Goal: Transaction & Acquisition: Download file/media

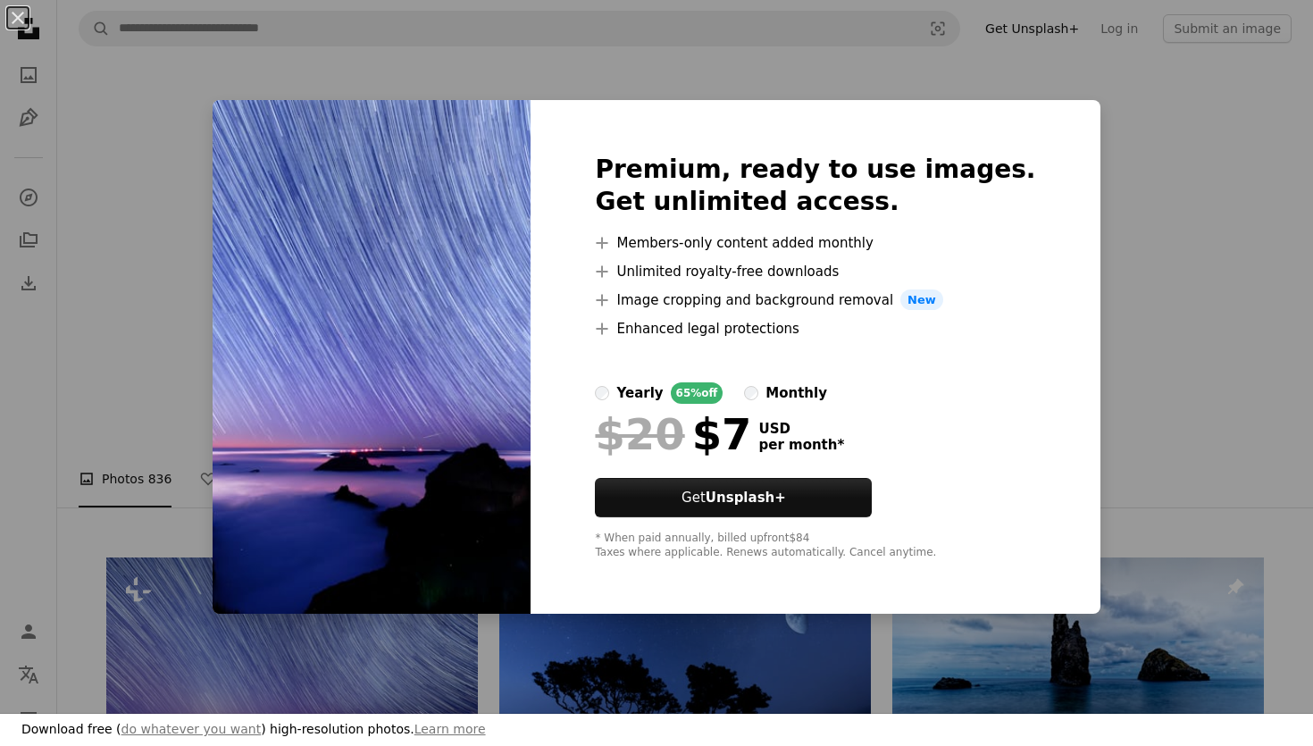
scroll to position [212, 0]
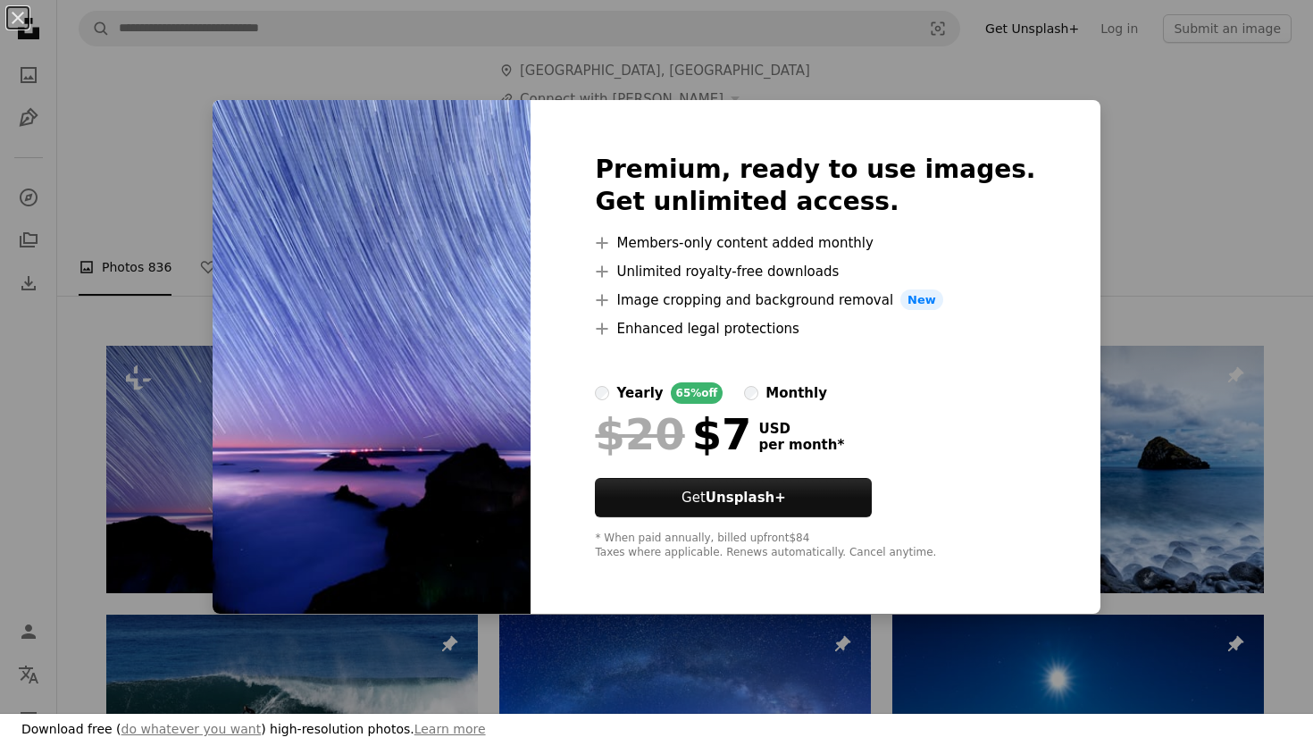
click at [172, 271] on div "An X shape Premium, ready to use images. Get unlimited access. A plus sign Memb…" at bounding box center [656, 373] width 1313 height 746
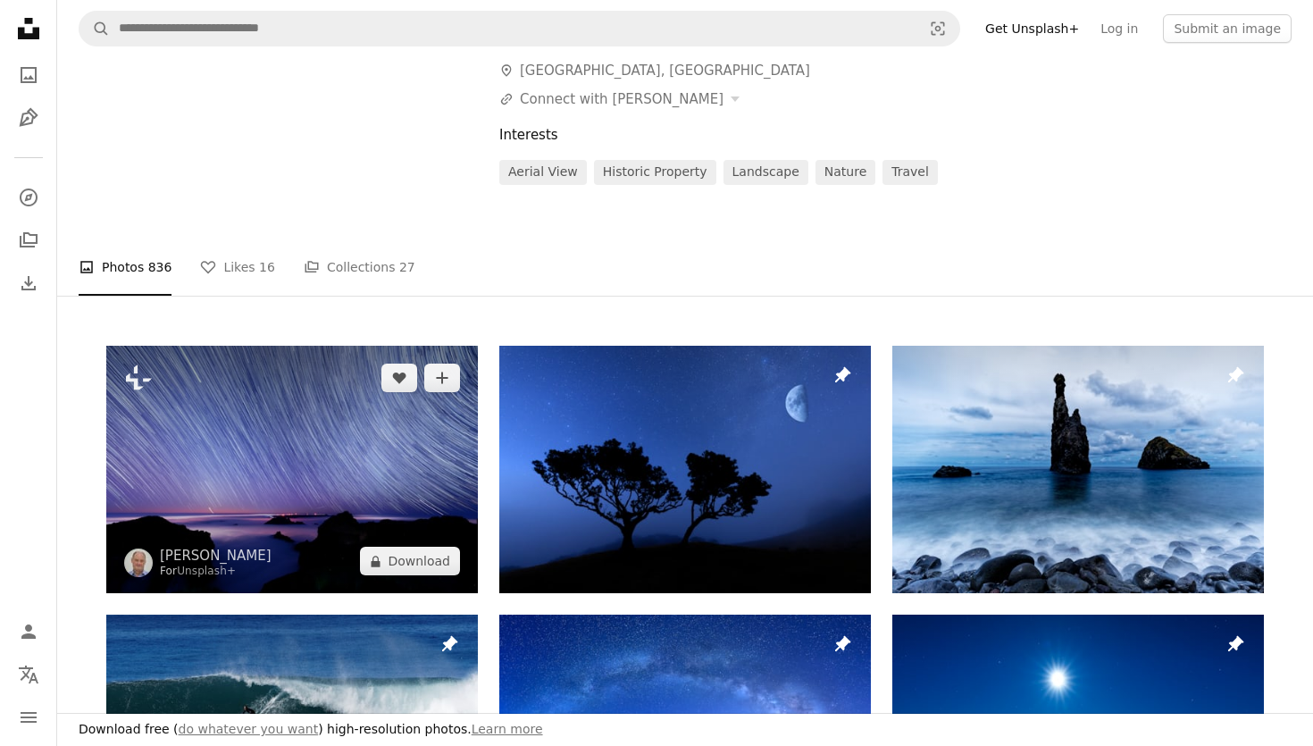
click at [209, 379] on img at bounding box center [291, 469] width 371 height 247
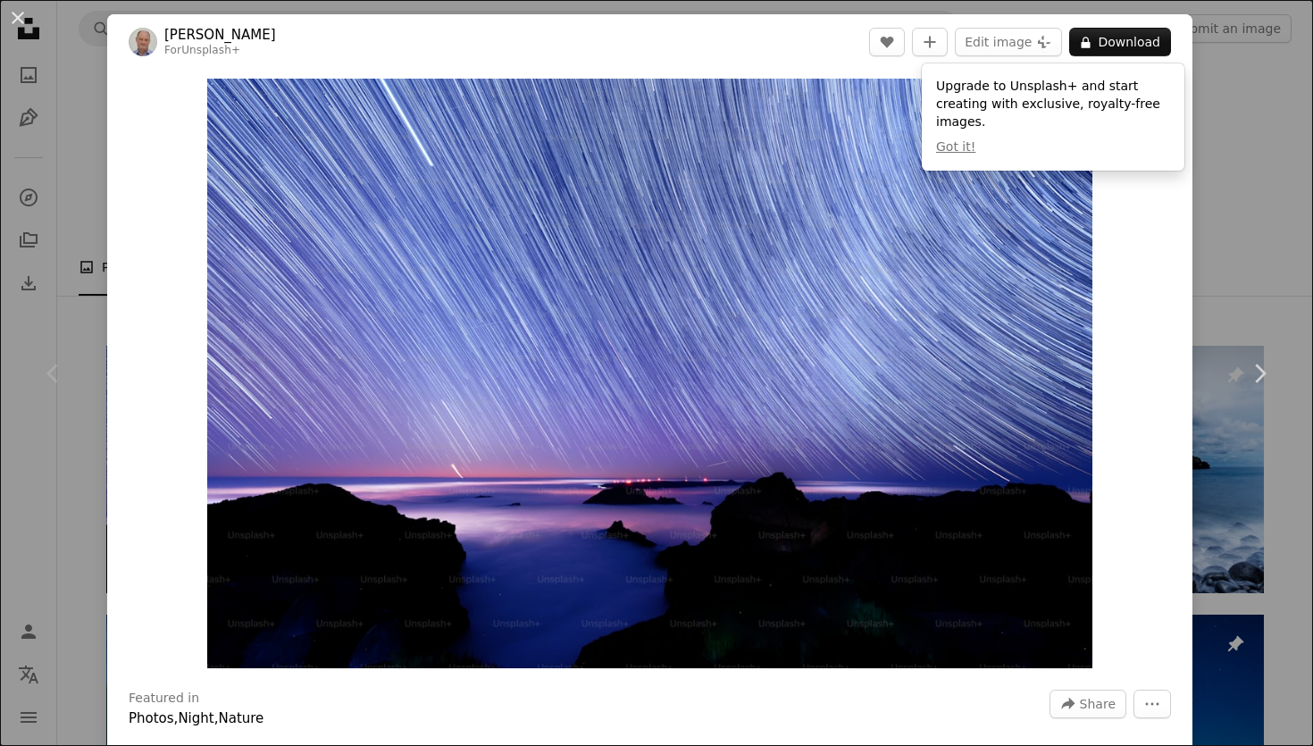
click at [83, 209] on div "An X shape Chevron left Chevron right [PERSON_NAME] For Unsplash+ A heart A plu…" at bounding box center [656, 373] width 1313 height 746
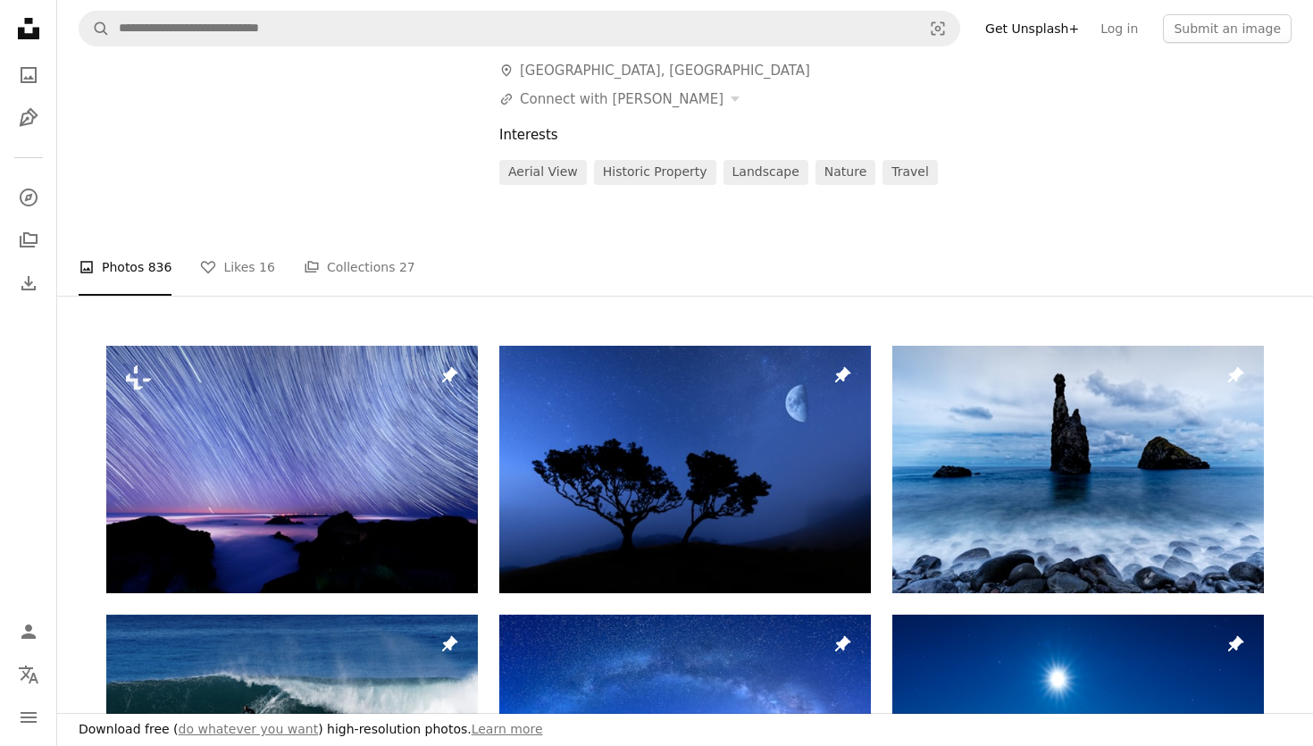
click at [436, 46] on nav "A magnifying glass Visual search Get Unsplash+ Log in Submit an image" at bounding box center [684, 28] width 1255 height 57
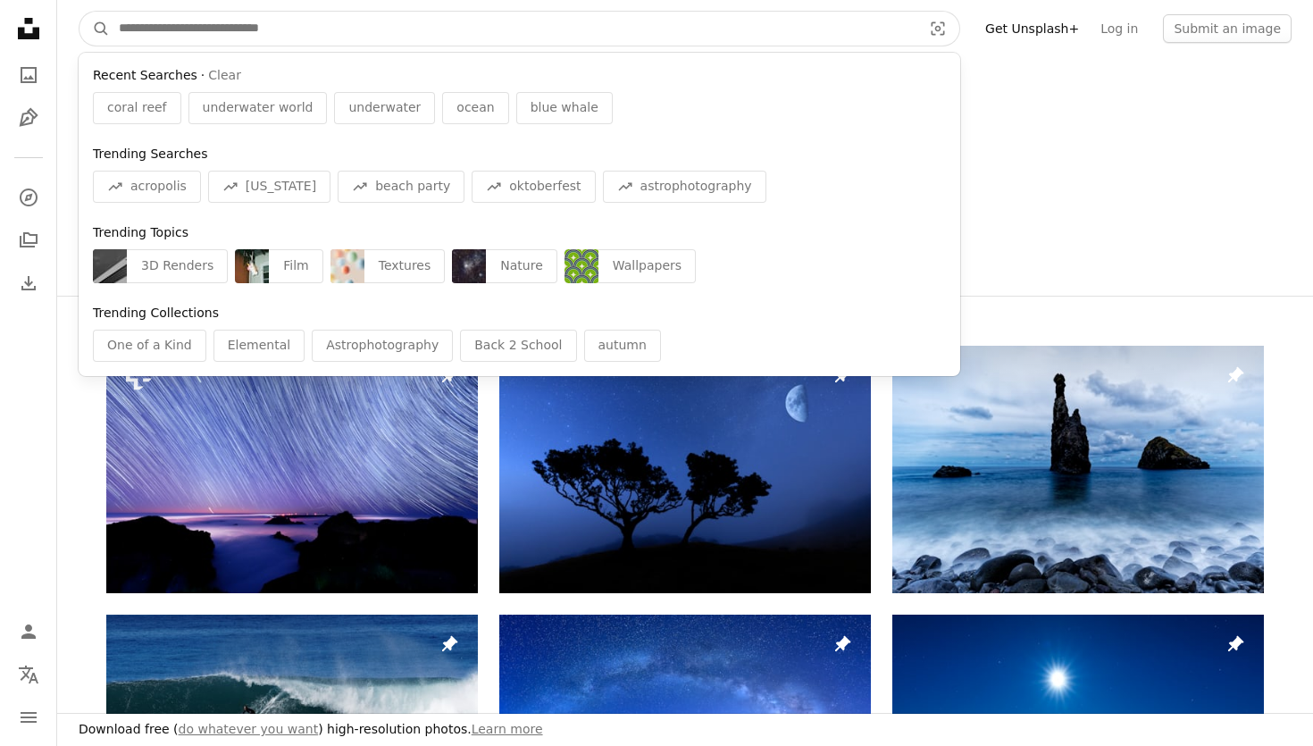
click at [429, 38] on input "Find visuals sitewide" at bounding box center [513, 29] width 806 height 34
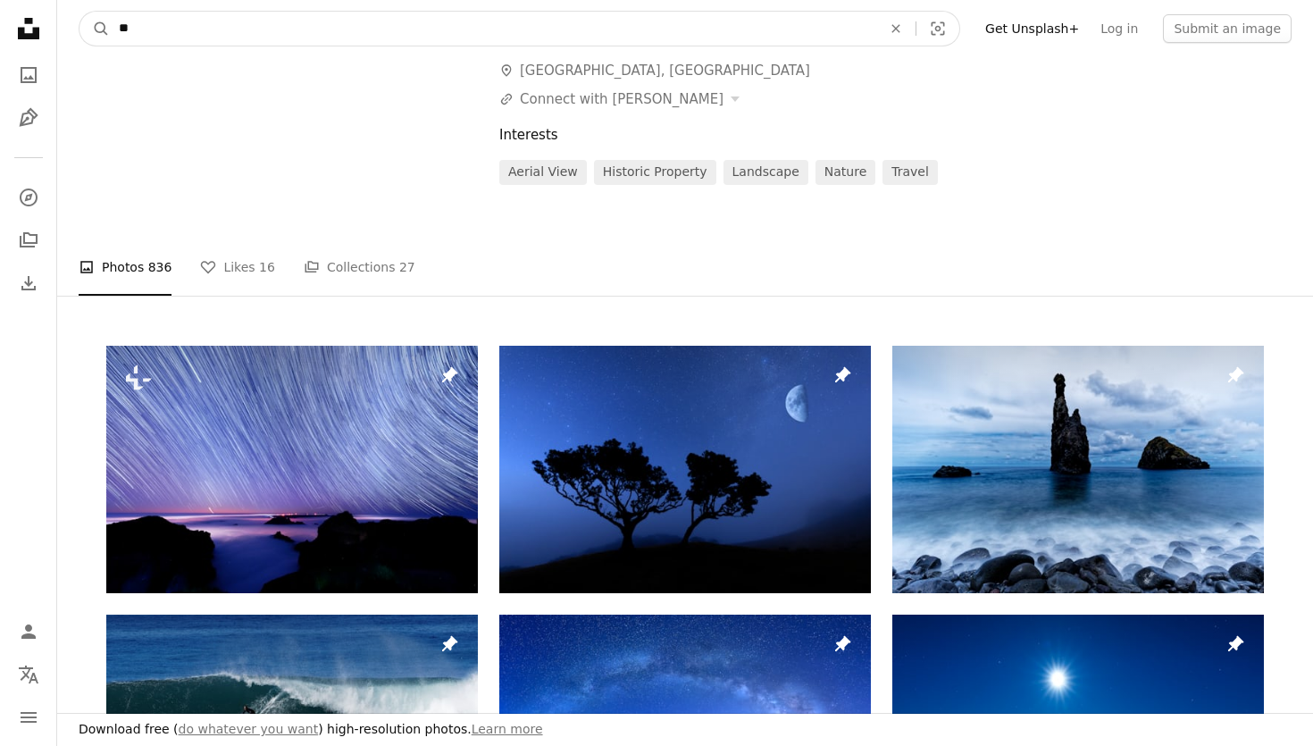
type input "*"
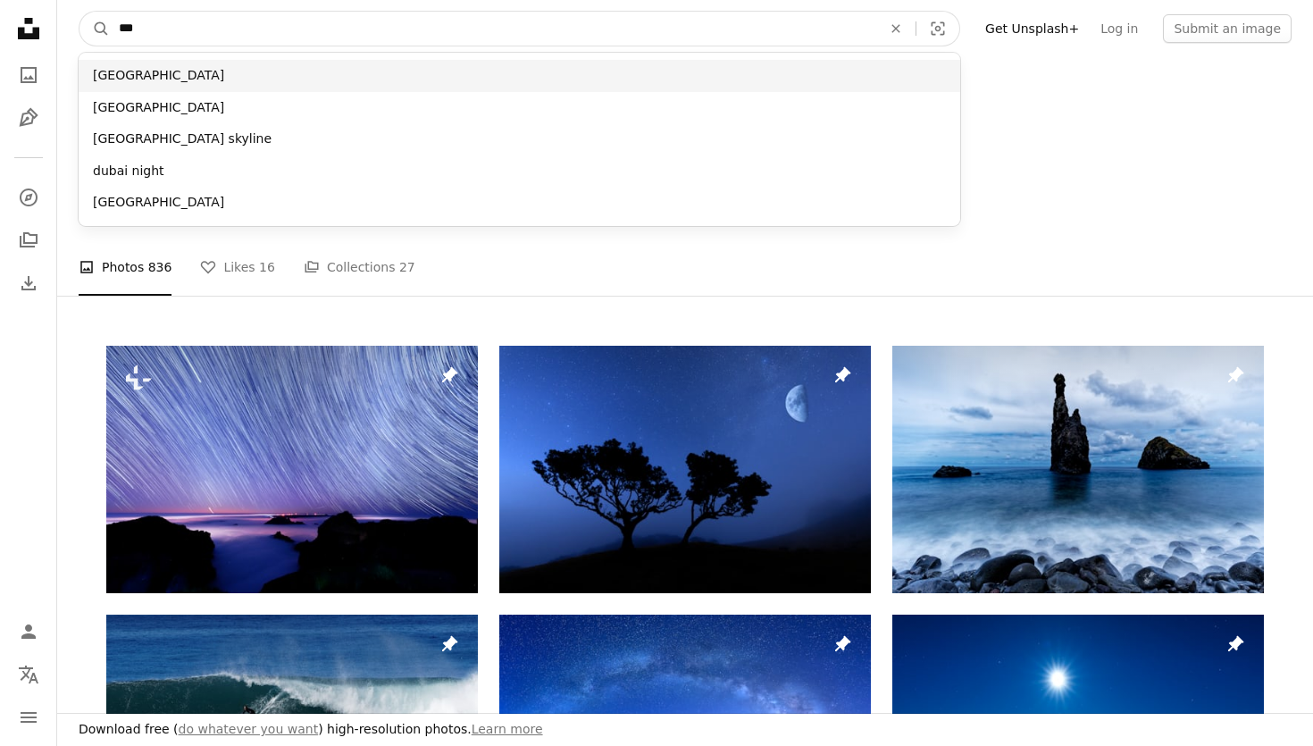
type input "***"
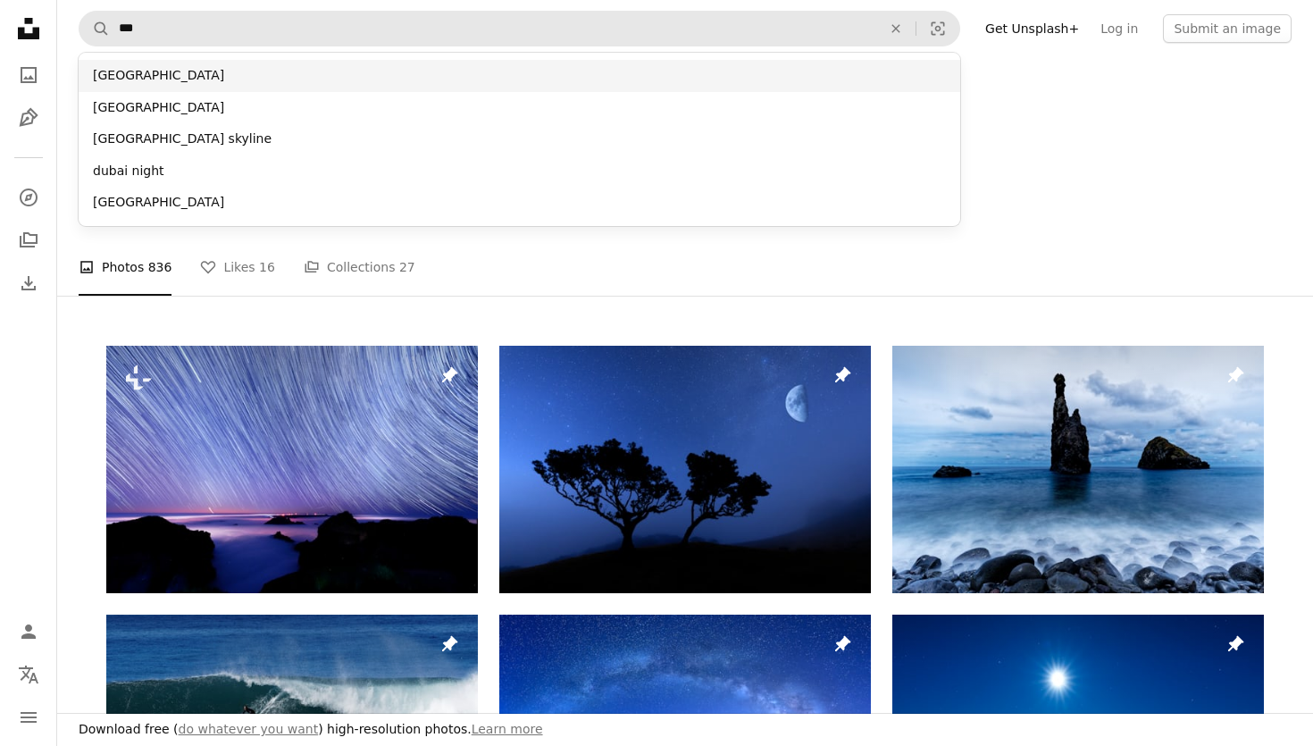
click at [369, 75] on div "[GEOGRAPHIC_DATA]" at bounding box center [519, 76] width 881 height 32
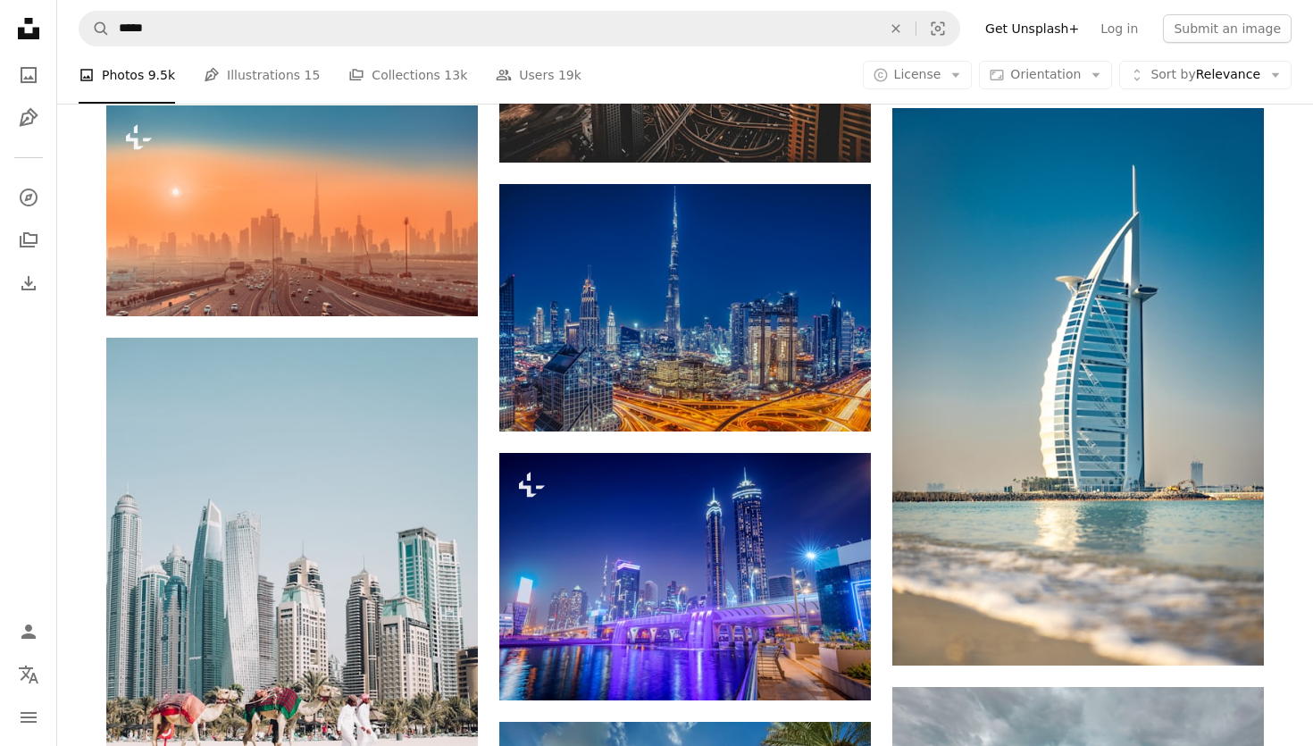
scroll to position [907, 0]
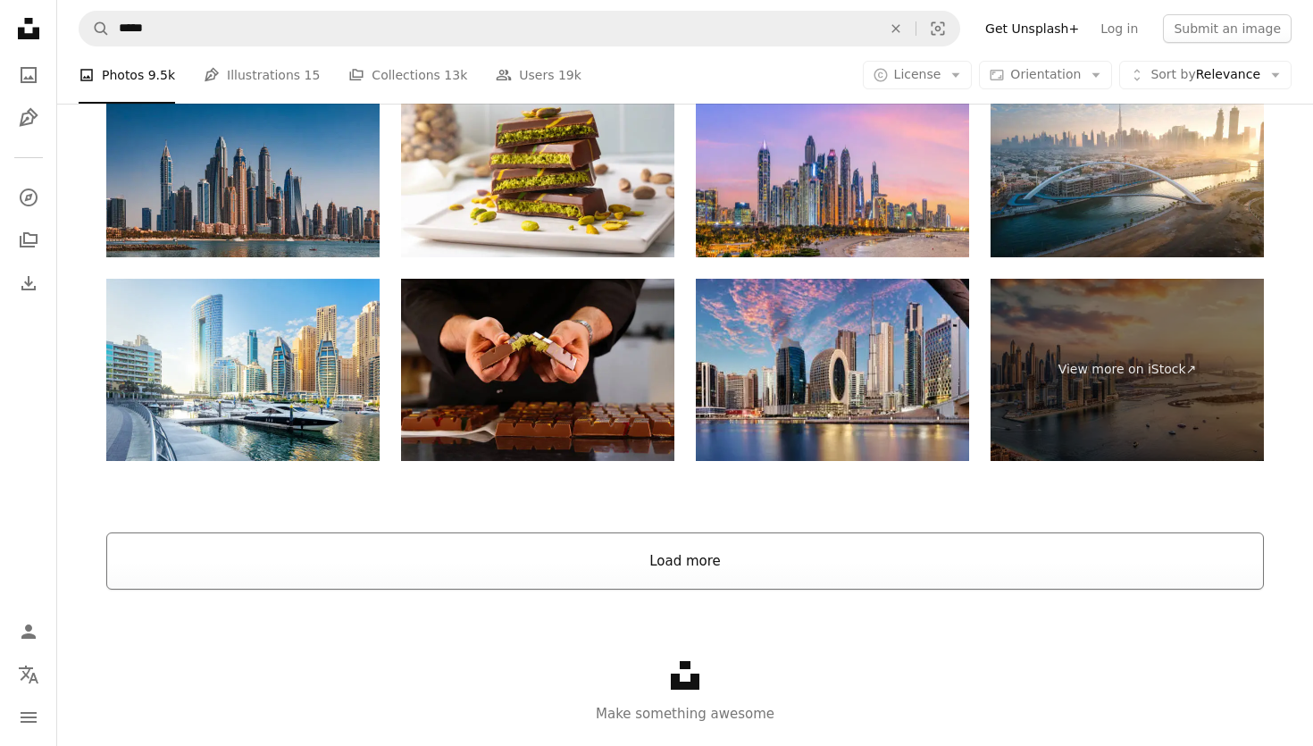
click at [629, 551] on button "Load more" at bounding box center [684, 560] width 1157 height 57
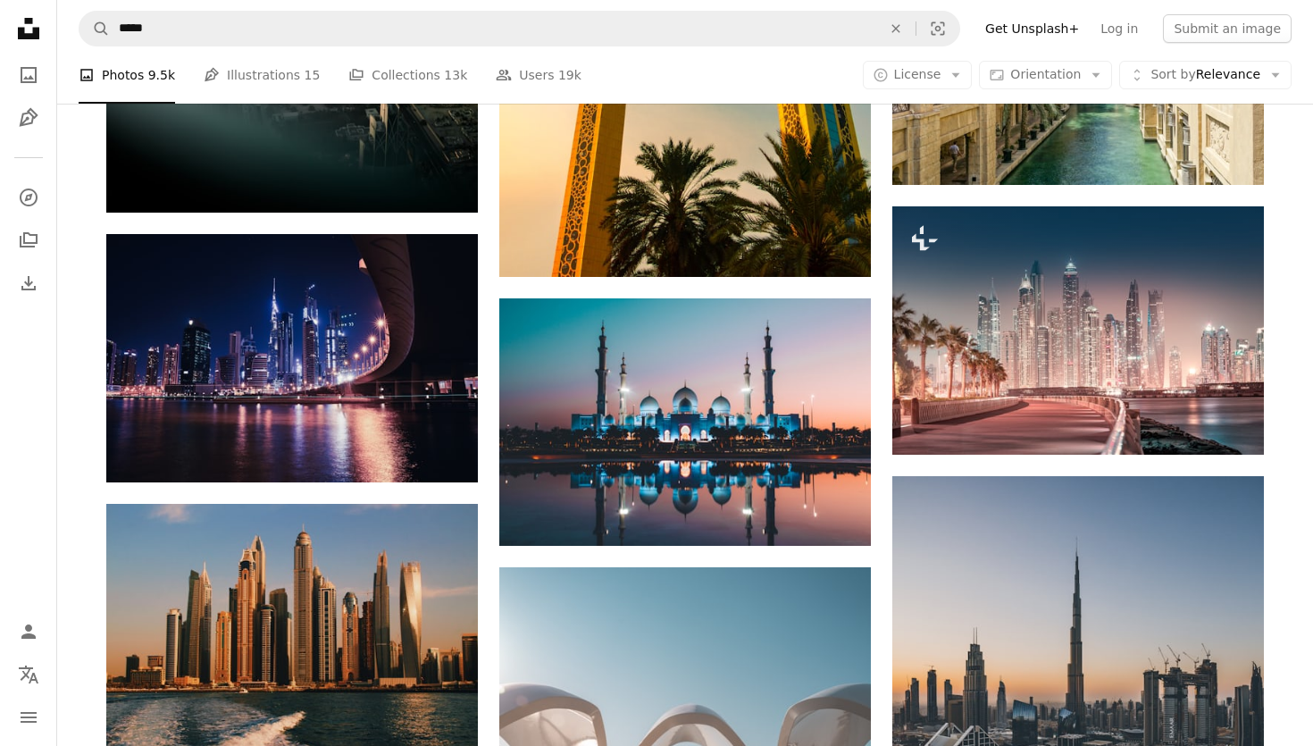
scroll to position [7306, 0]
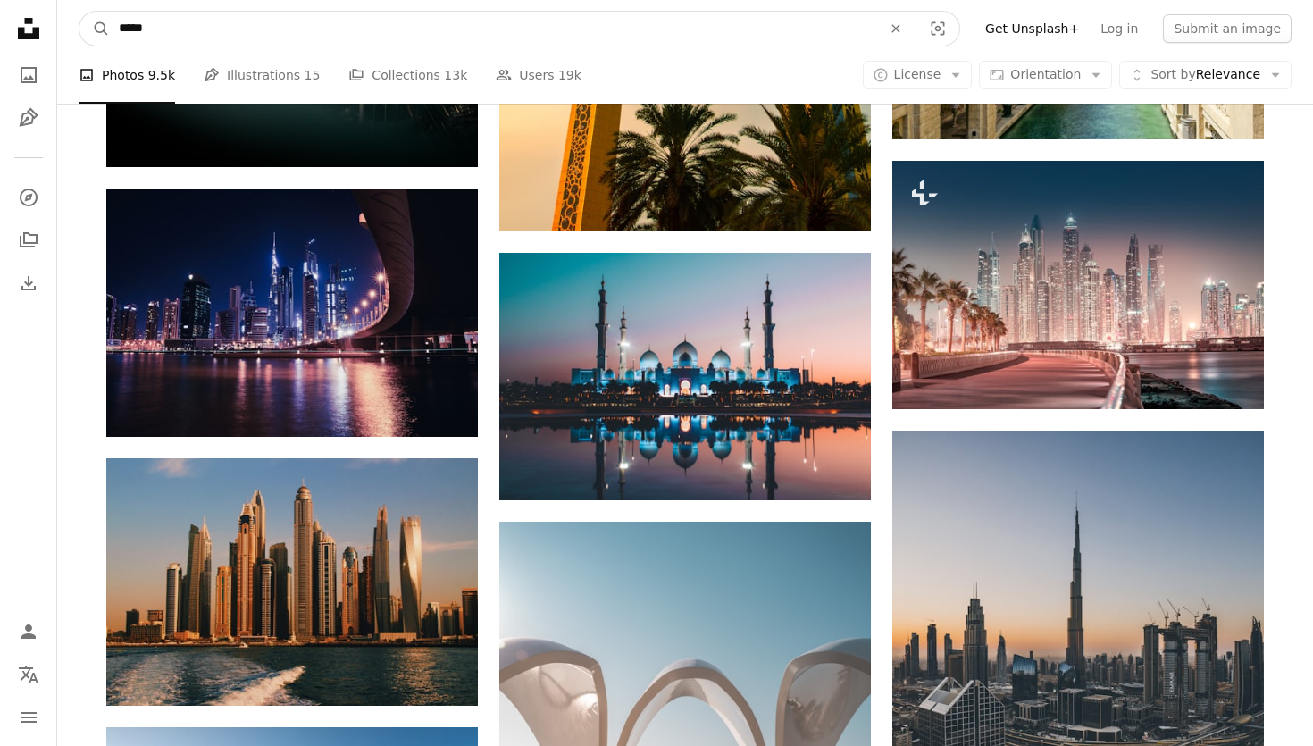
click at [552, 29] on input "*****" at bounding box center [493, 29] width 766 height 34
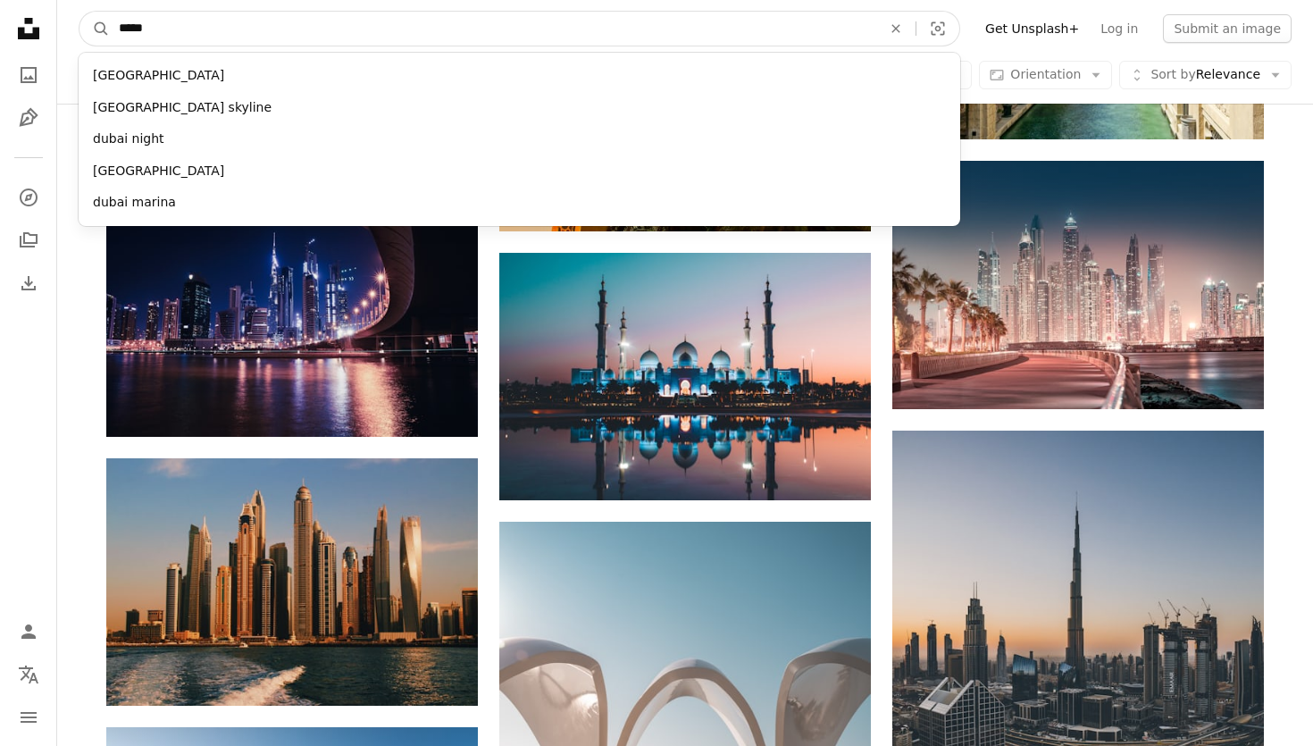
drag, startPoint x: 552, startPoint y: 29, endPoint x: 296, endPoint y: 37, distance: 256.4
click at [295, 37] on input "*****" at bounding box center [493, 29] width 766 height 34
type input "*"
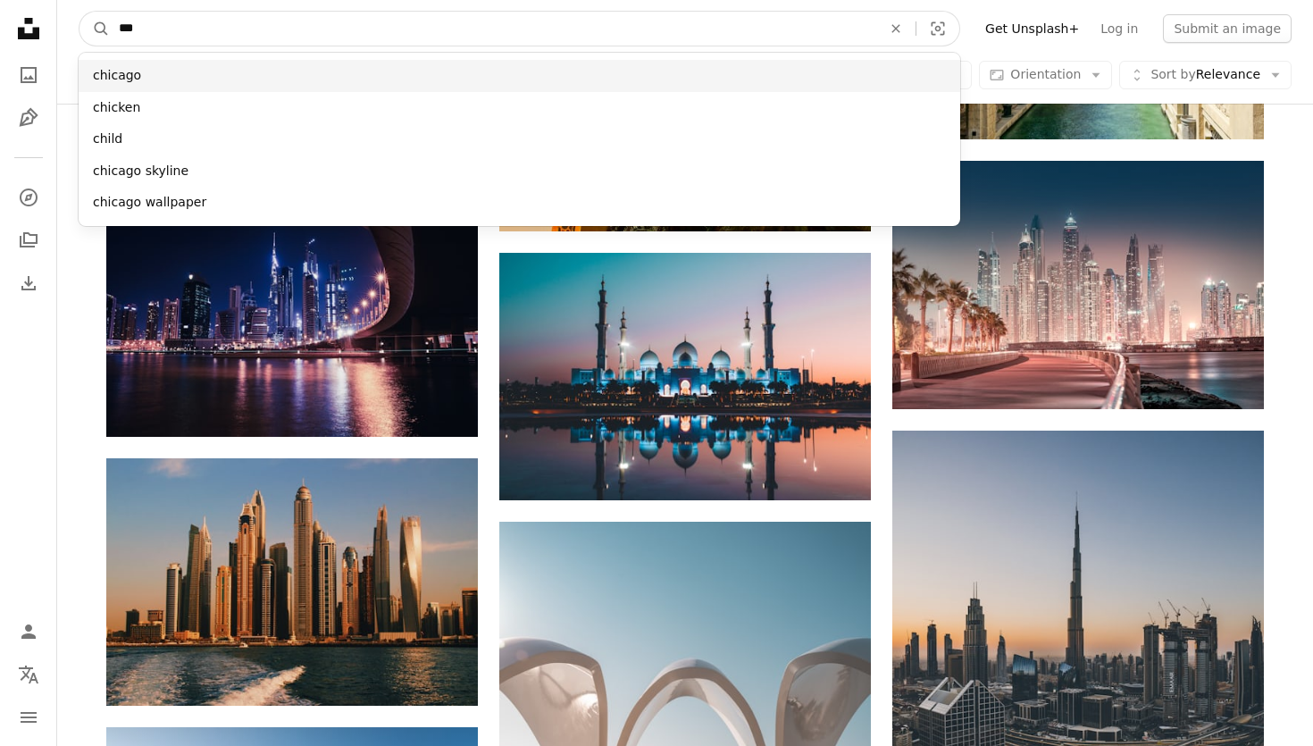
type input "***"
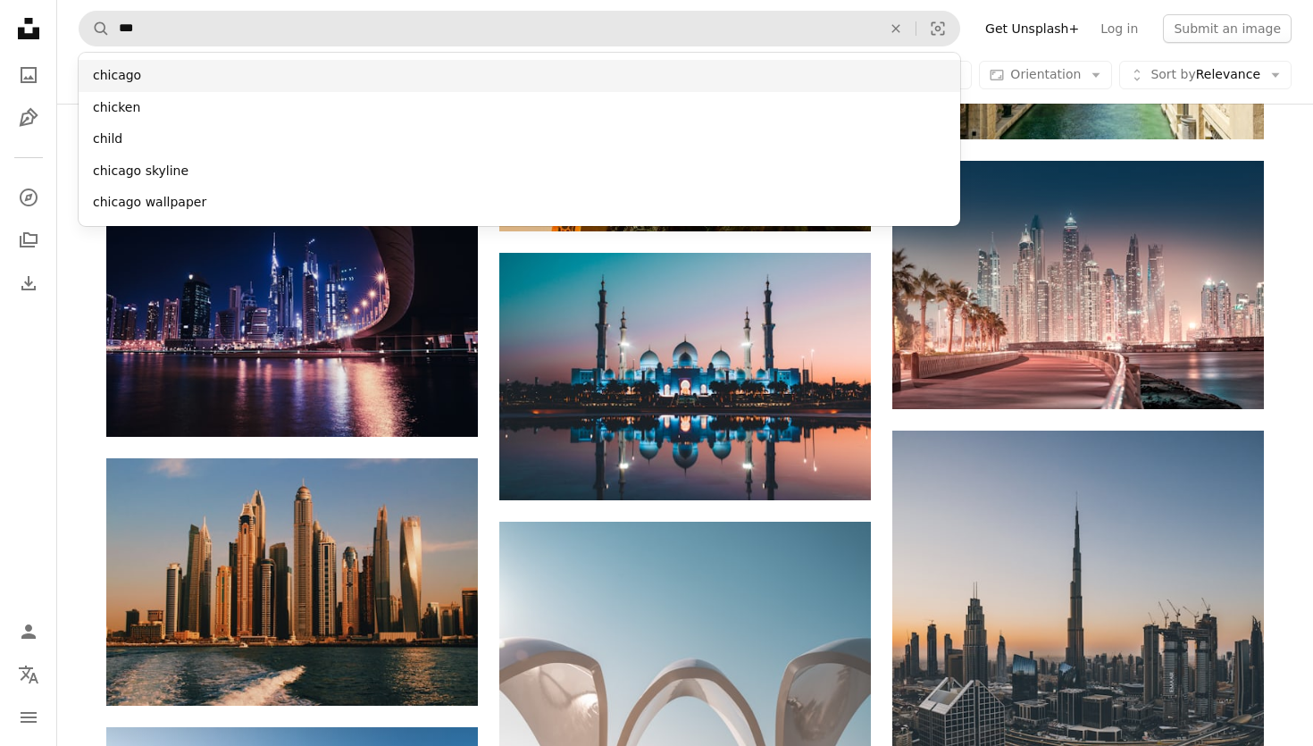
click at [181, 63] on div "chicago" at bounding box center [519, 76] width 881 height 32
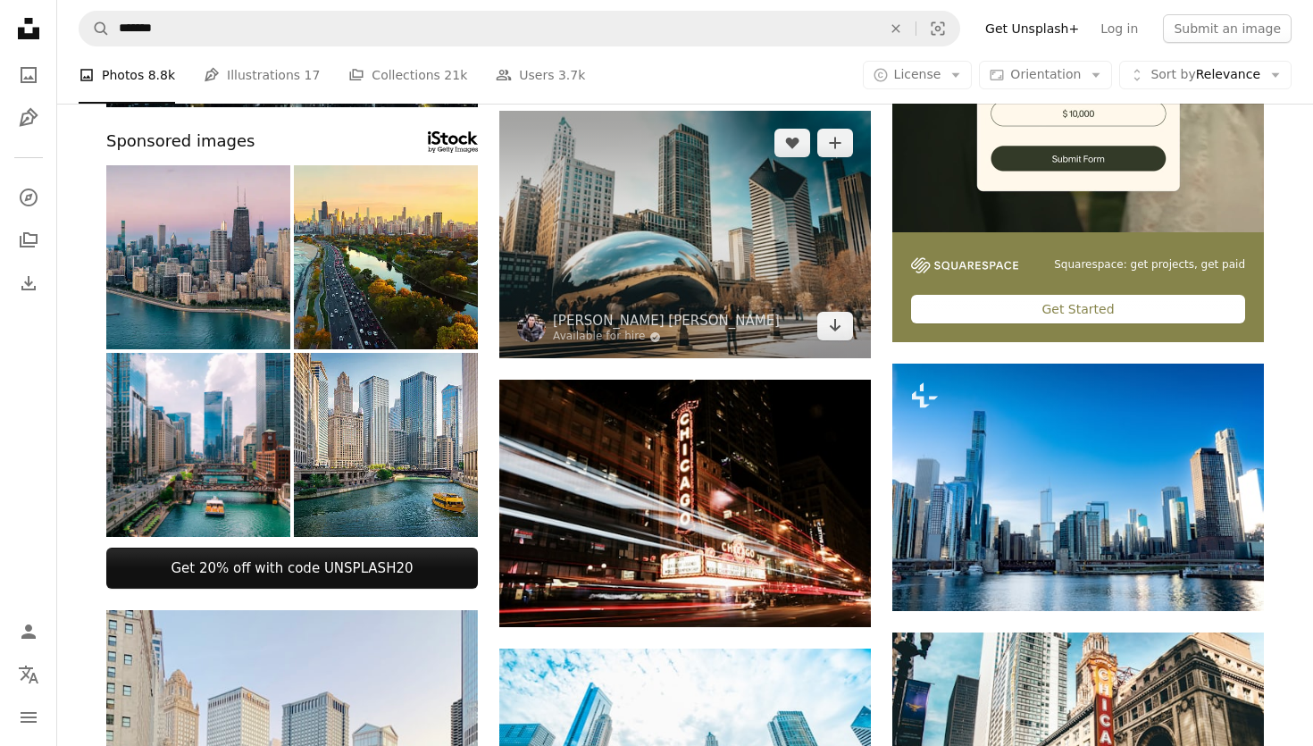
scroll to position [385, 0]
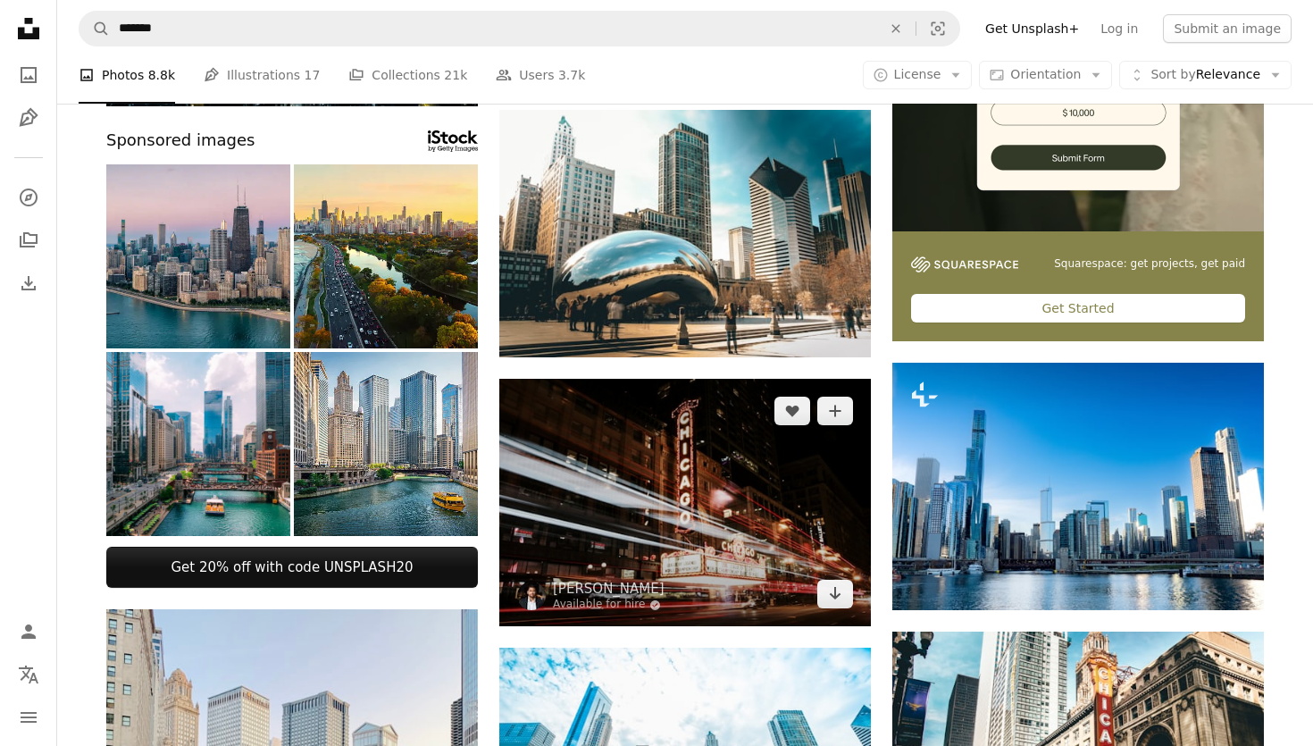
click at [702, 515] on img at bounding box center [684, 502] width 371 height 247
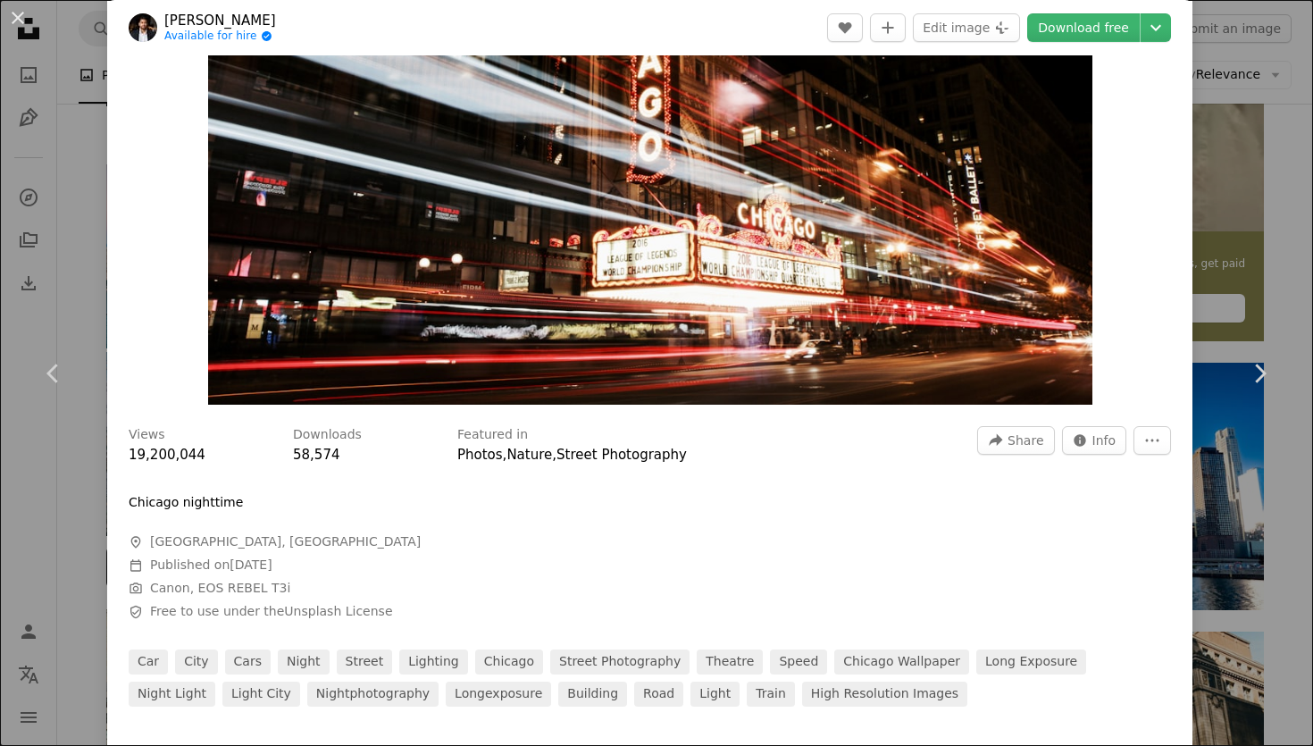
scroll to position [255, 0]
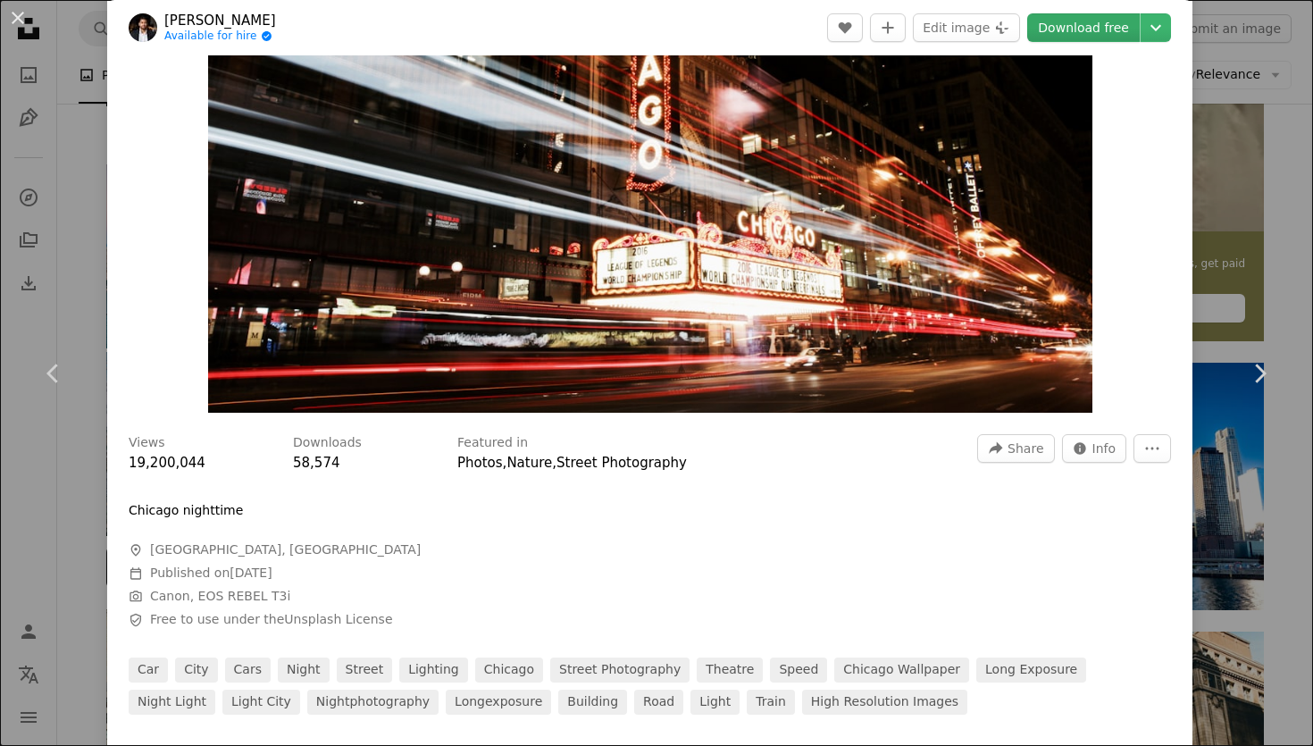
click at [1099, 36] on link "Download free" at bounding box center [1083, 27] width 113 height 29
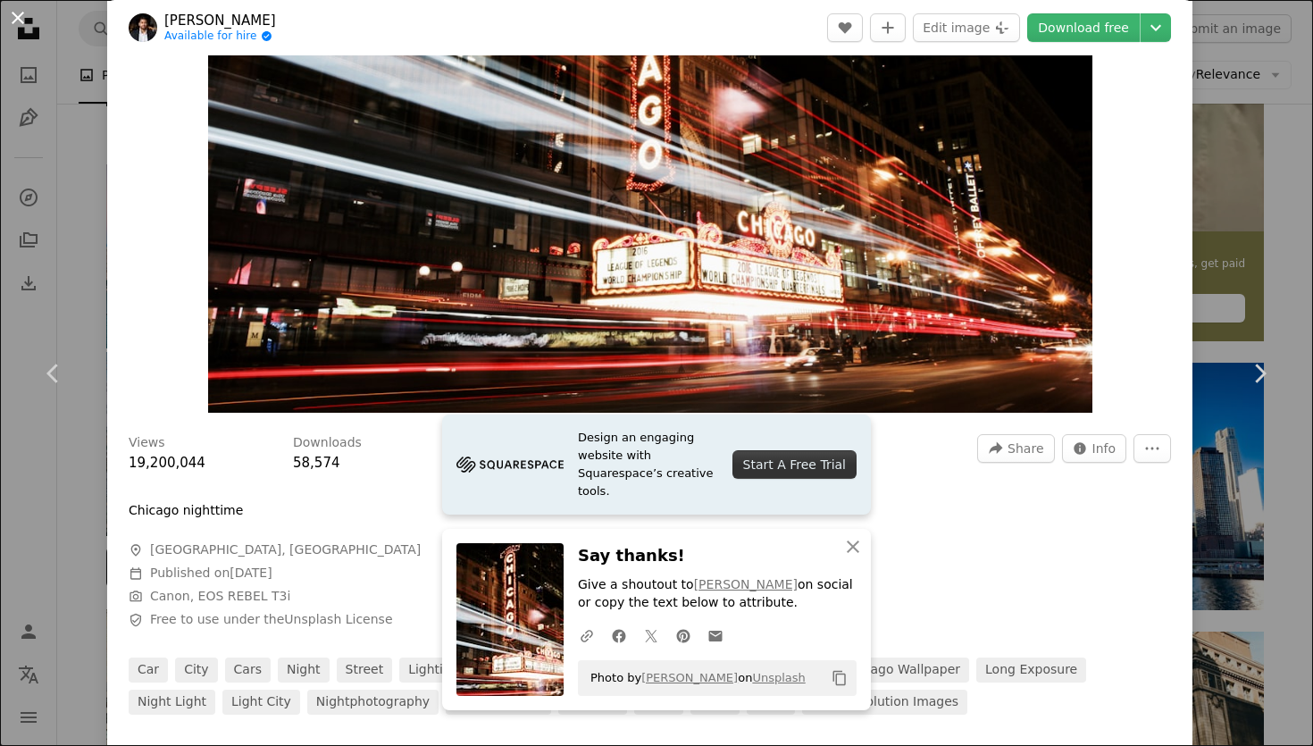
click at [18, 29] on button "An X shape" at bounding box center [17, 17] width 21 height 21
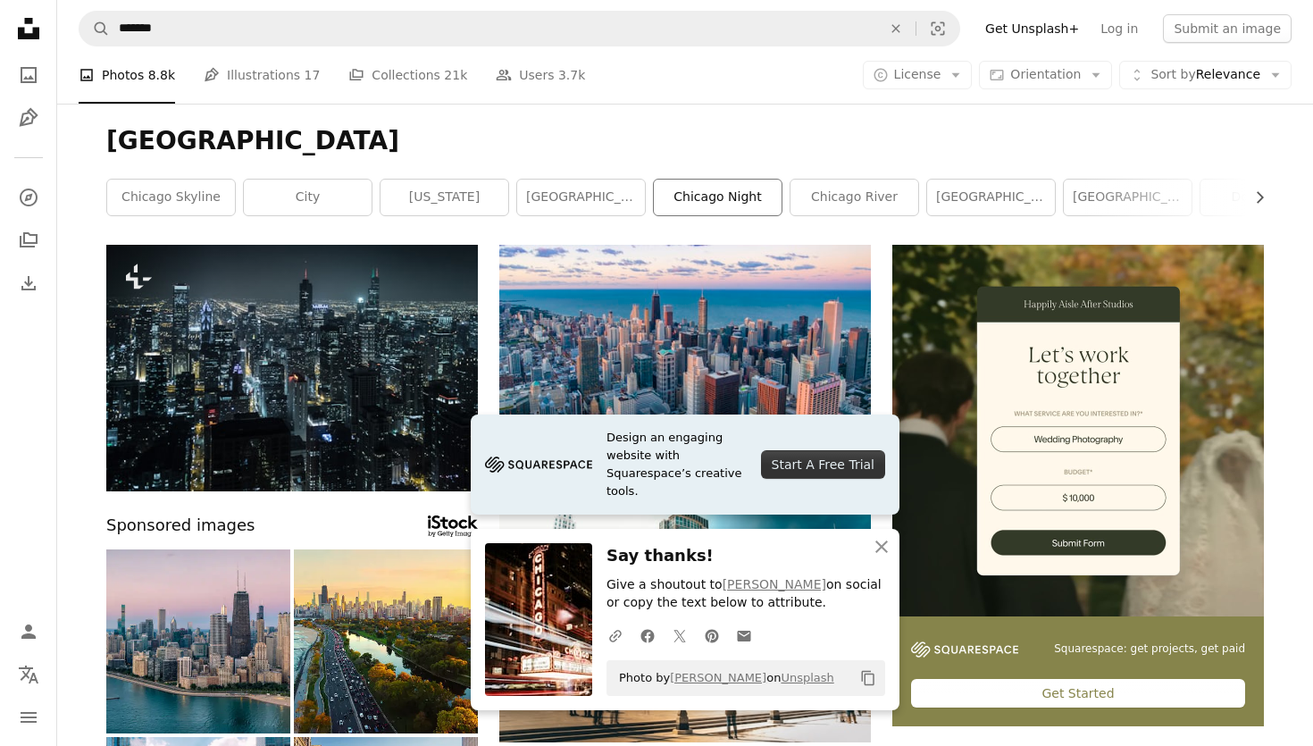
click at [726, 198] on link "chicago night" at bounding box center [718, 197] width 128 height 36
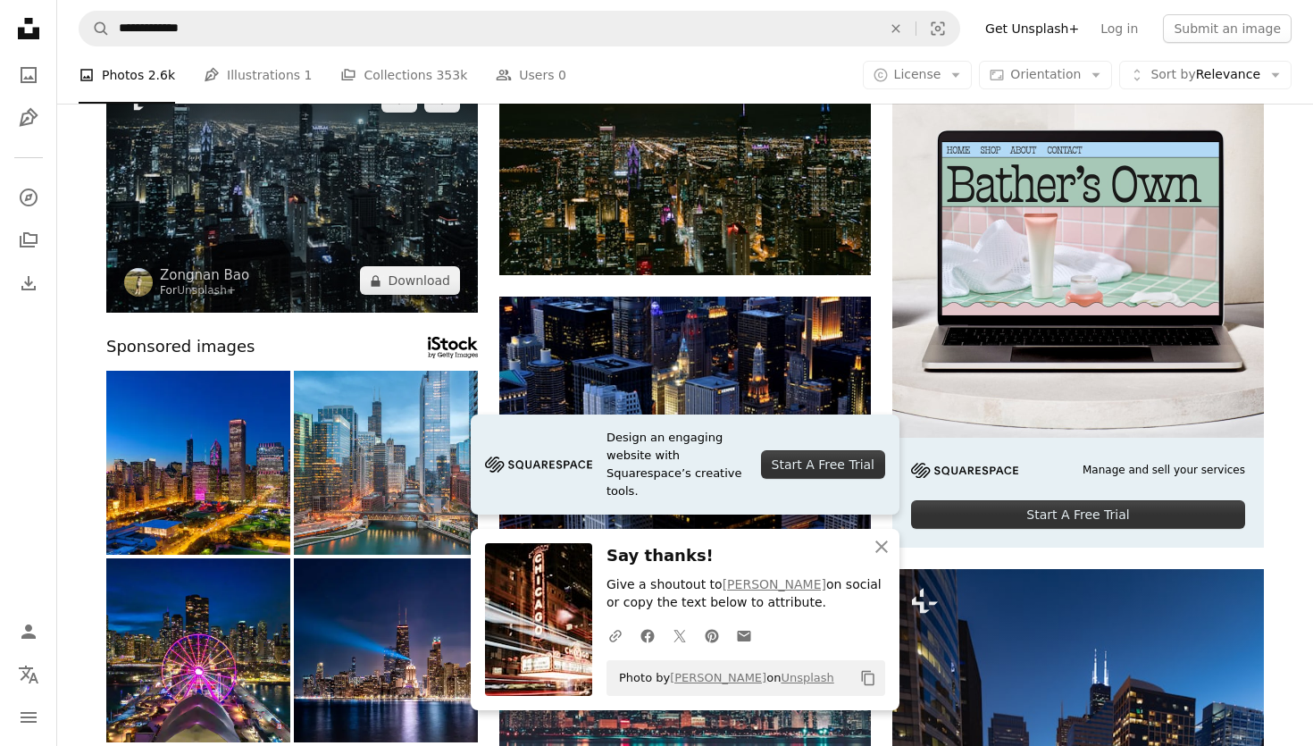
scroll to position [195, 0]
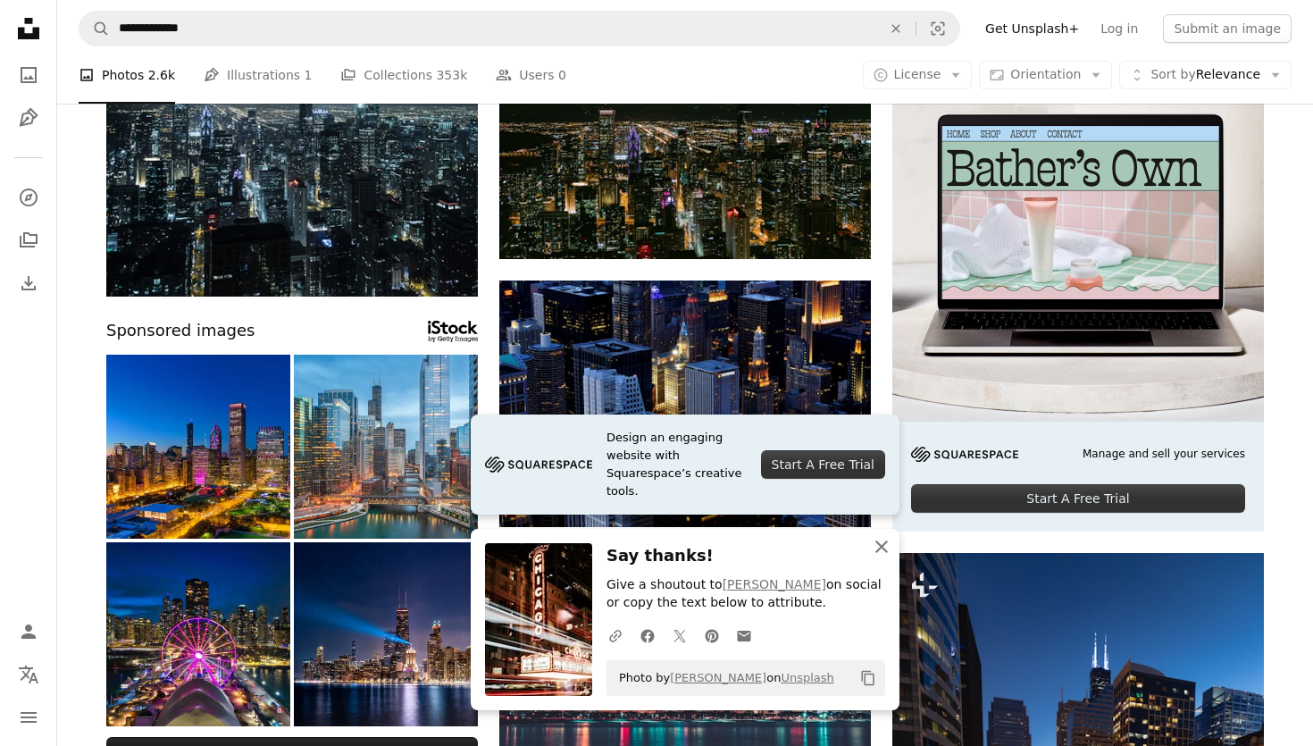
click at [882, 543] on icon "An X shape" at bounding box center [881, 546] width 21 height 21
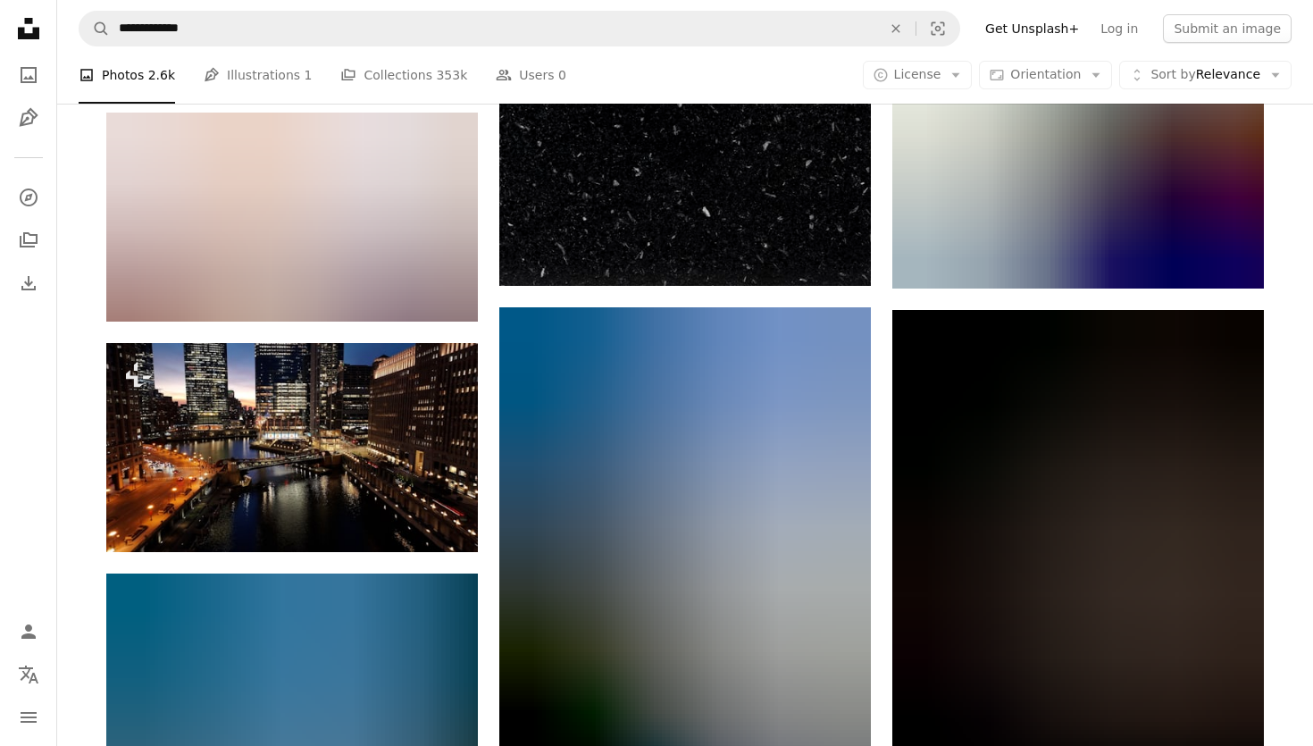
scroll to position [15134, 0]
